Goal: Answer question/provide support: Answer question/provide support

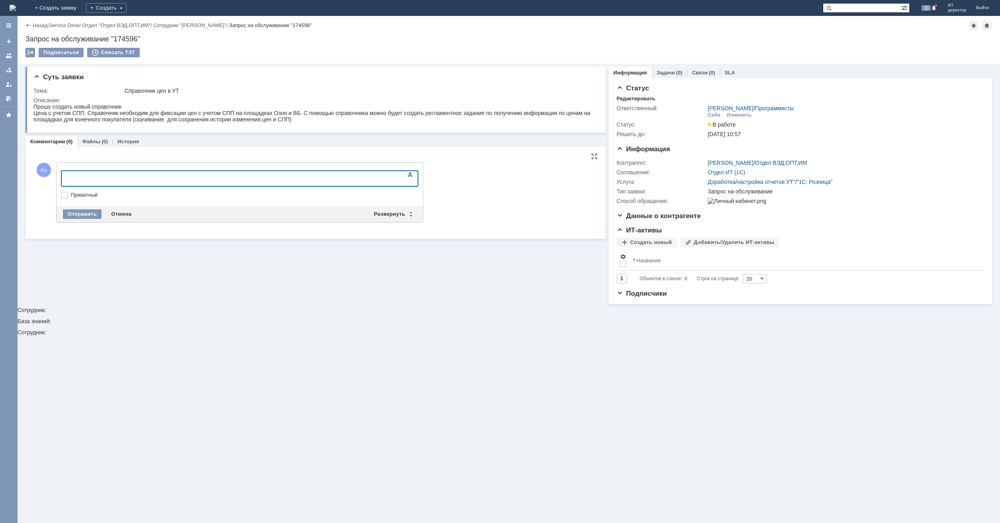
drag, startPoint x: 189, startPoint y: 356, endPoint x: 127, endPoint y: 179, distance: 187.6
click at [127, 179] on div at bounding box center [126, 177] width 113 height 6
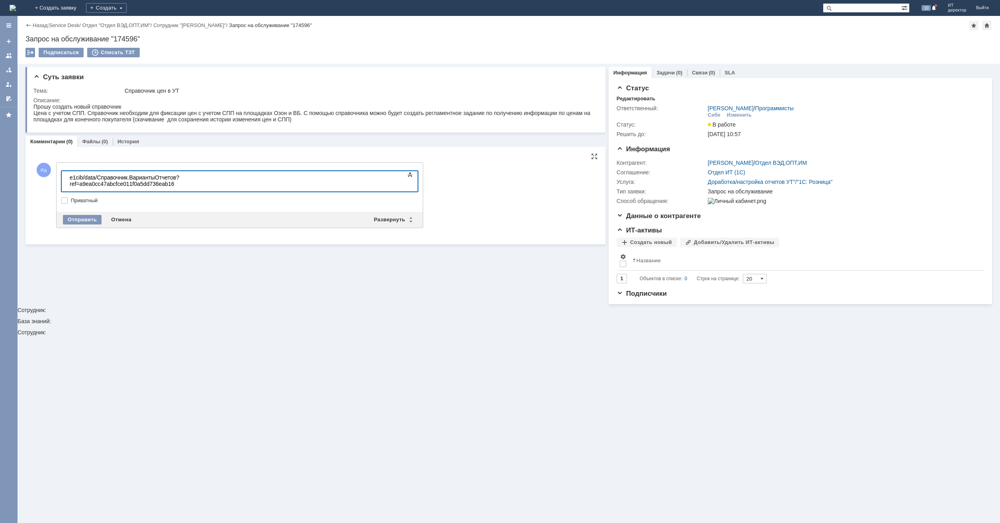
scroll to position [641, 2]
click at [144, 172] on body "Такой регистр уже есть e1cib/data/Справочник.ВариантыОтчетов?ref=a9ea0cc47abcfc…" at bounding box center [125, 183] width 119 height 25
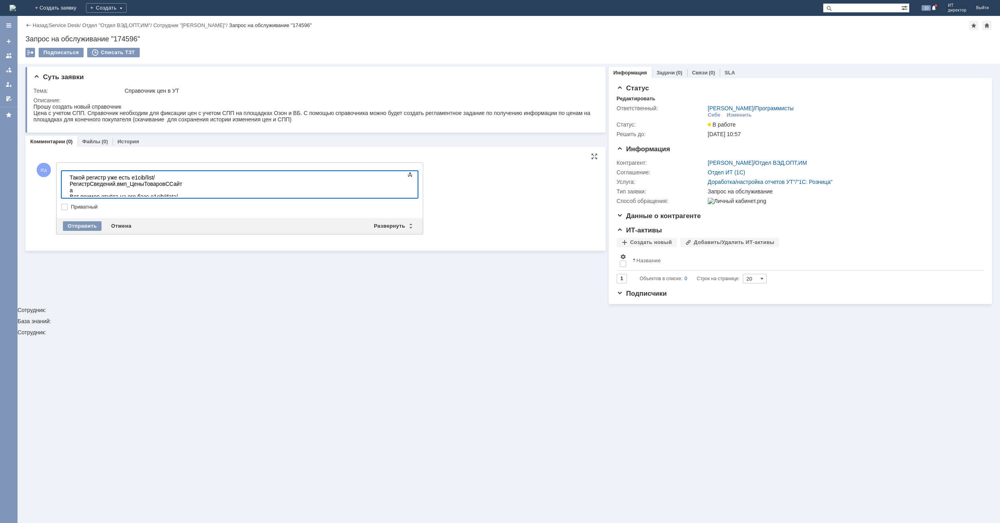
scroll to position [396, 2]
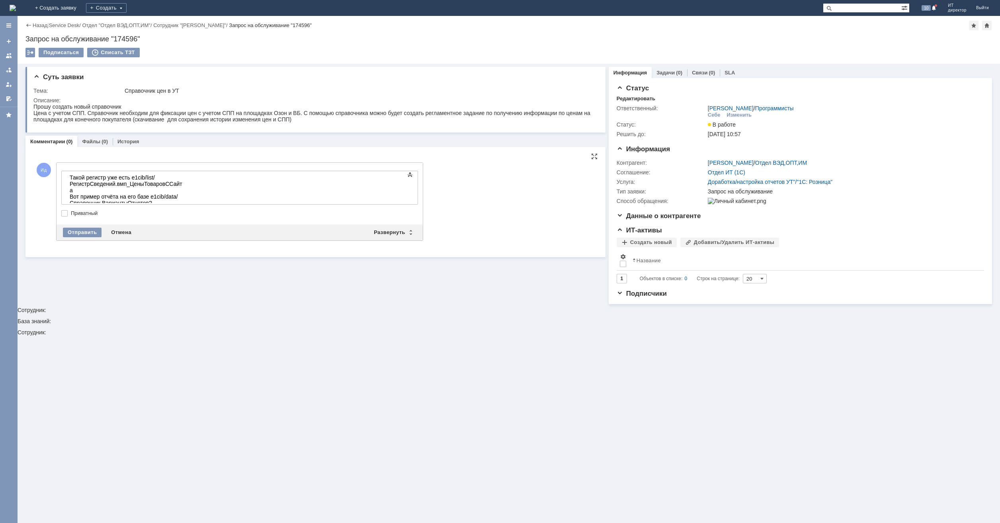
click at [183, 198] on div "Такой регистр уже есть e1cib/list/РегистрСведений.вмп_ЦеныТоваровССайта Вот при…" at bounding box center [126, 209] width 113 height 70
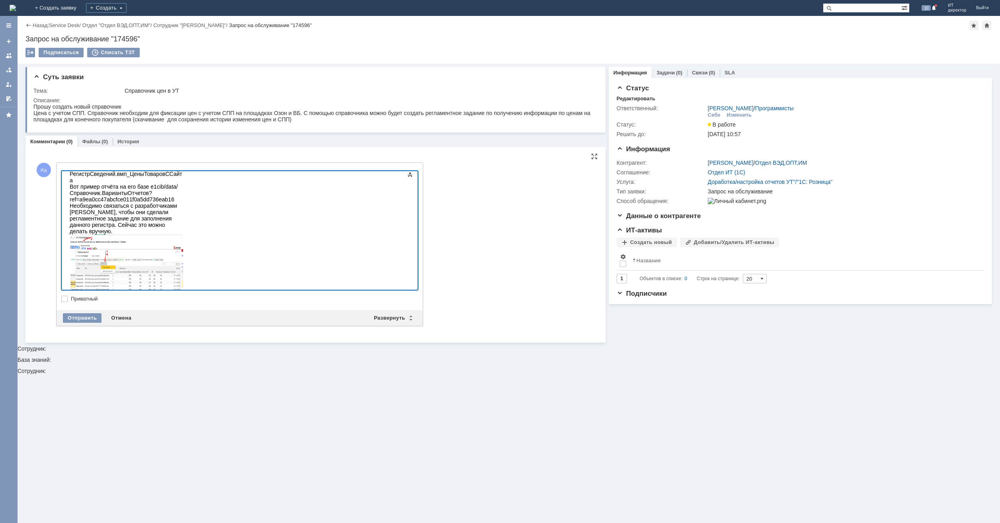
scroll to position [0, 0]
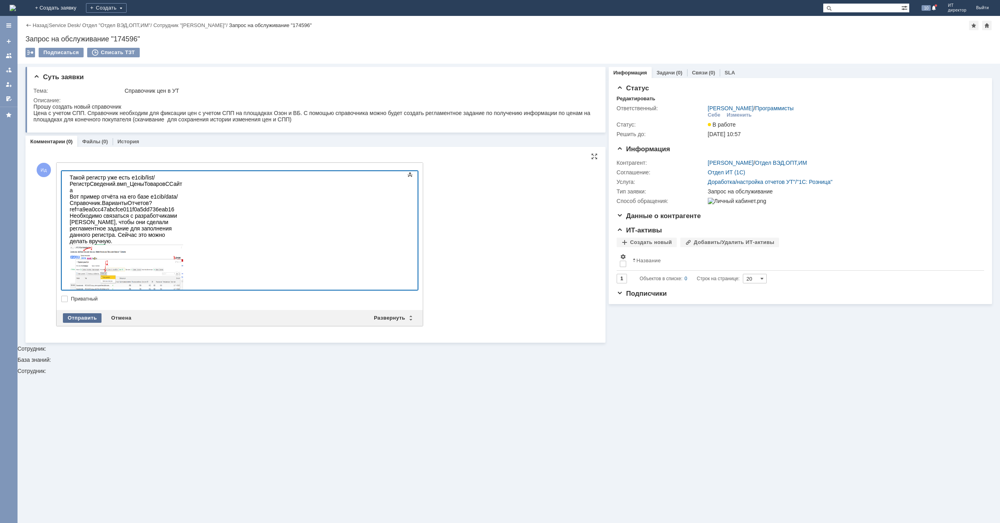
click at [76, 321] on div "Отправить" at bounding box center [82, 318] width 39 height 10
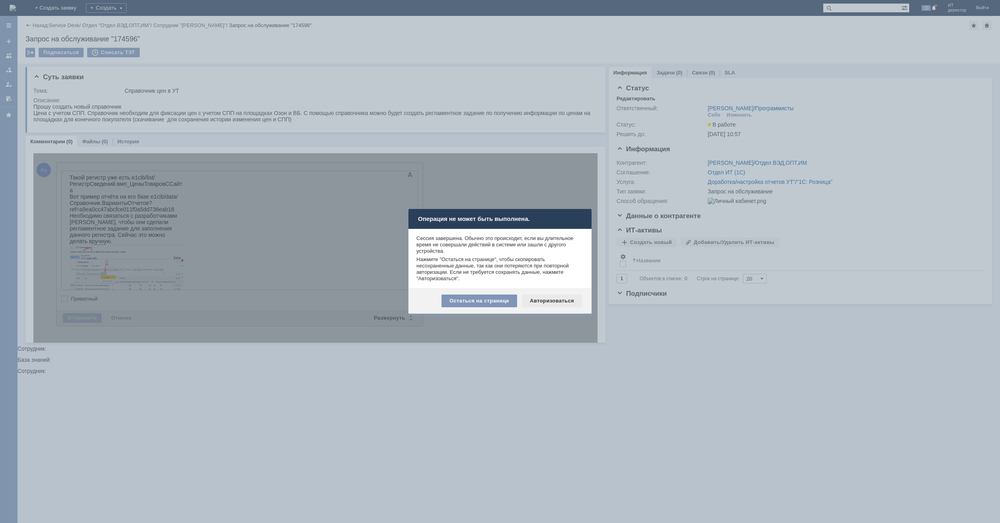
click at [536, 298] on div "Авторизоваться" at bounding box center [552, 301] width 60 height 13
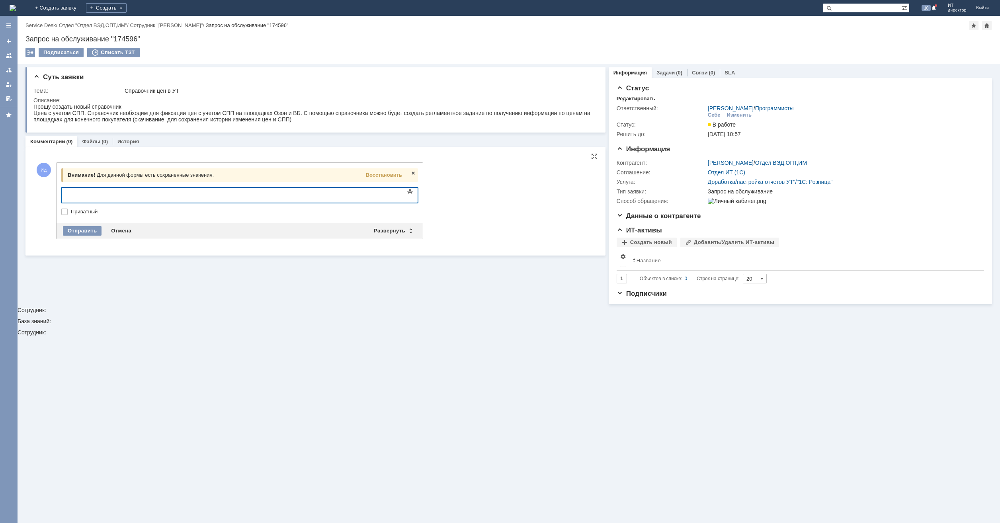
click at [113, 197] on div at bounding box center [126, 194] width 113 height 6
click at [394, 175] on span "Восстановить" at bounding box center [384, 175] width 36 height 6
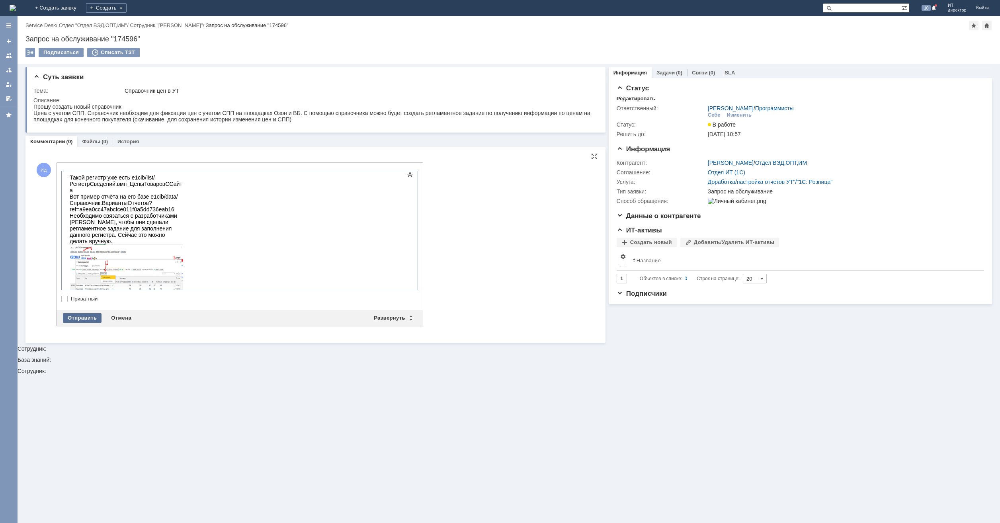
click at [88, 317] on div "Отправить" at bounding box center [82, 318] width 39 height 10
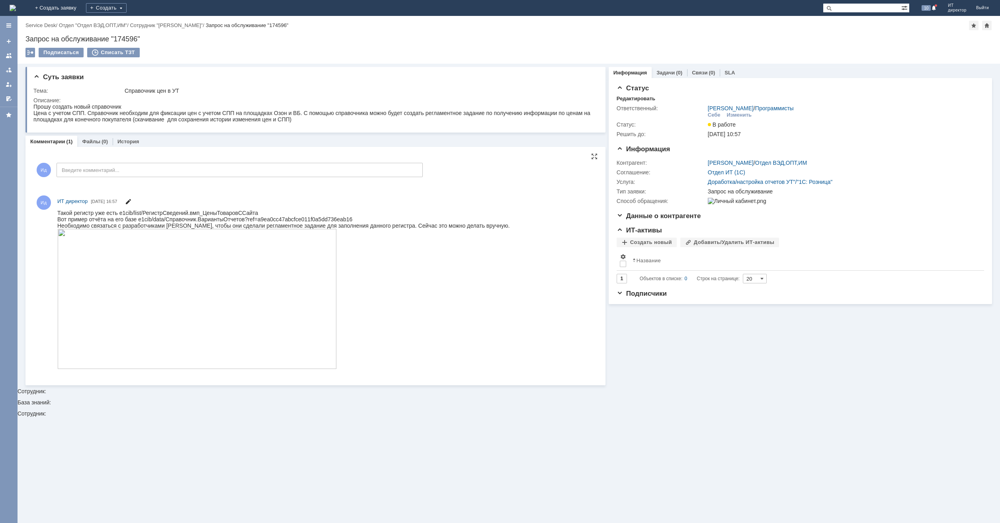
click at [131, 200] on span at bounding box center [128, 202] width 6 height 6
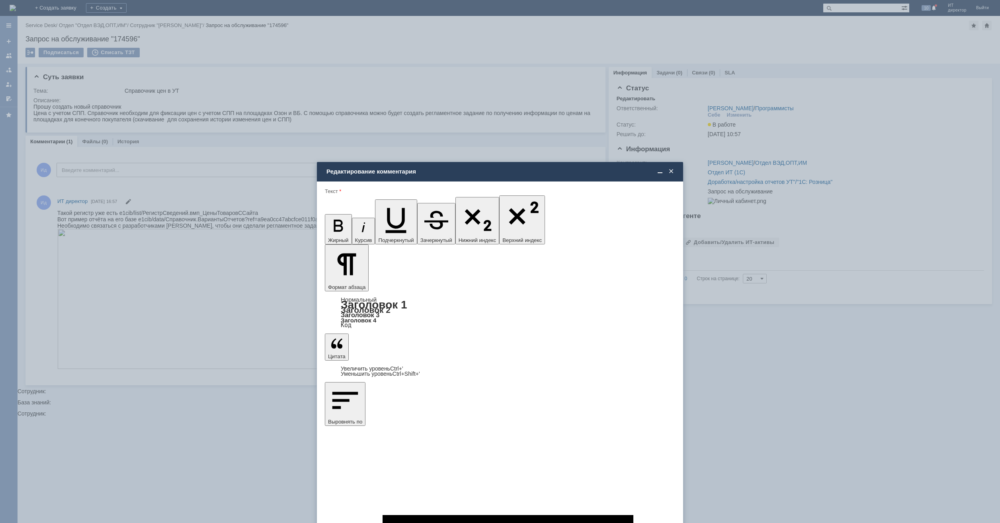
drag, startPoint x: 334, startPoint y: 2340, endPoint x: 520, endPoint y: 2341, distance: 186.7
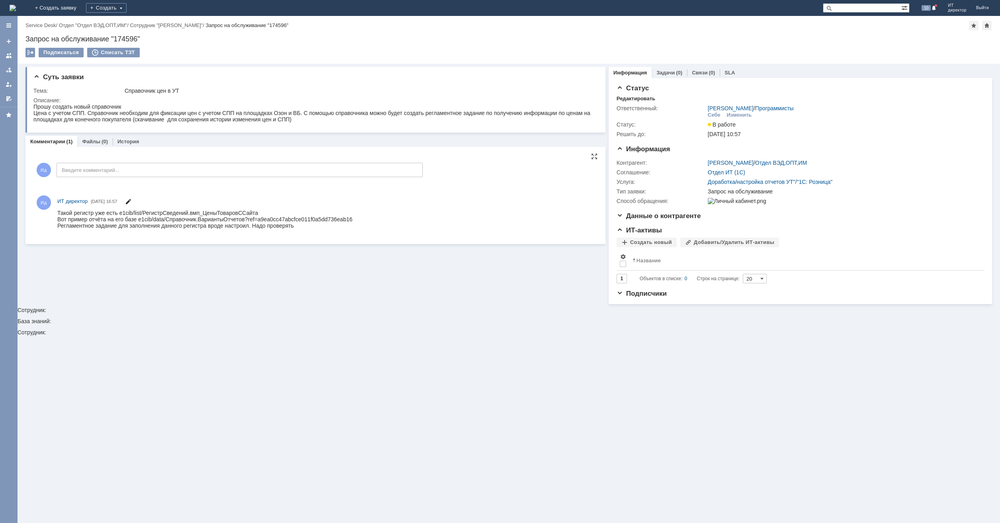
click at [131, 201] on span at bounding box center [128, 202] width 6 height 6
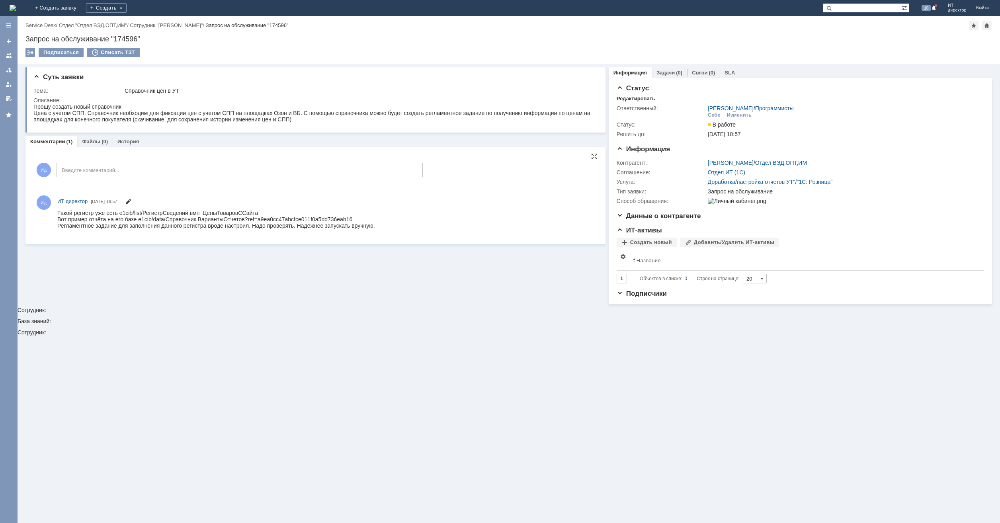
click at [131, 204] on span at bounding box center [128, 202] width 6 height 6
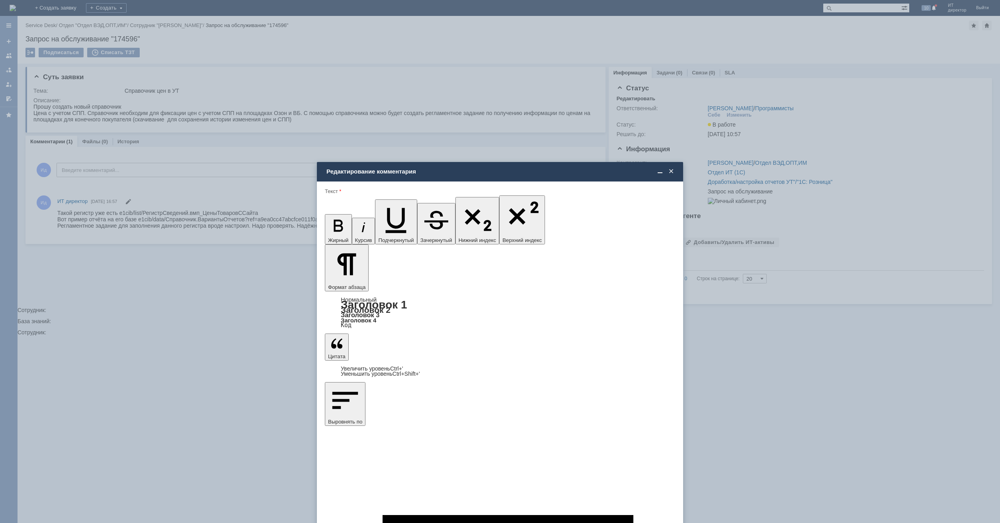
scroll to position [124, 0]
